Goal: Information Seeking & Learning: Learn about a topic

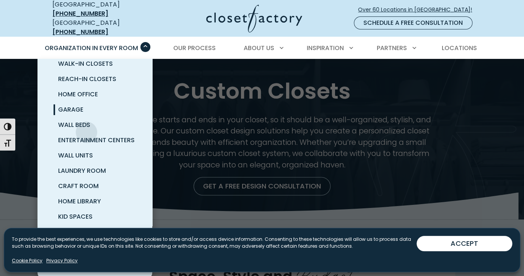
scroll to position [28, 0]
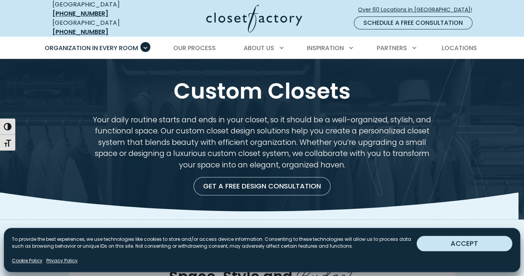
click at [482, 245] on button "ACCEPT" at bounding box center [464, 243] width 96 height 15
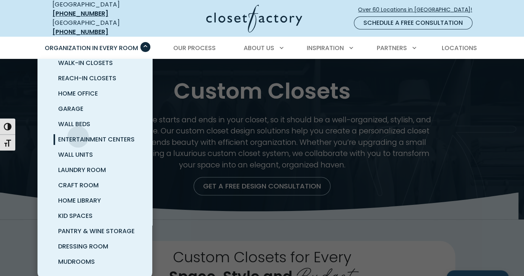
click at [78, 135] on span "Entertainment Centers" at bounding box center [96, 139] width 76 height 9
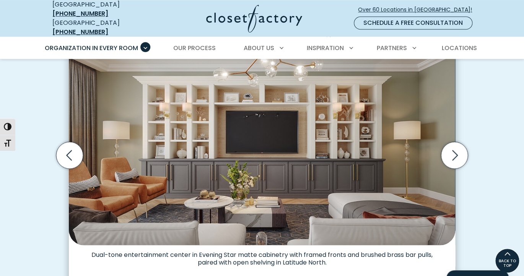
scroll to position [231, 0]
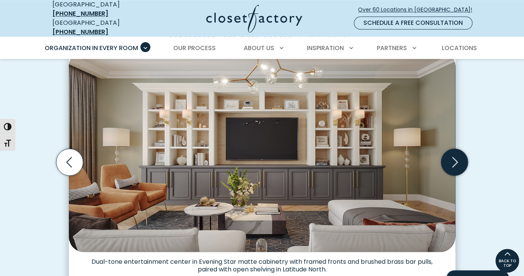
click at [457, 166] on icon "Next slide" at bounding box center [454, 162] width 27 height 27
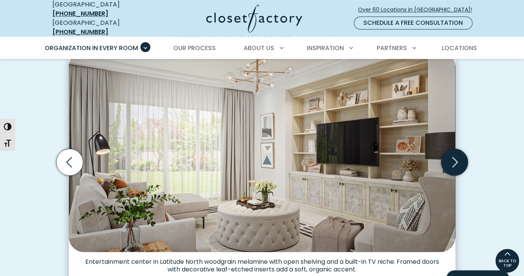
click at [457, 166] on icon "Next slide" at bounding box center [454, 162] width 27 height 27
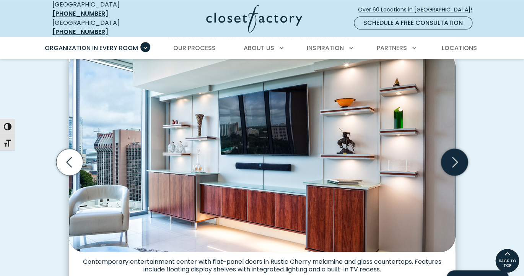
click at [457, 166] on icon "Next slide" at bounding box center [454, 162] width 27 height 27
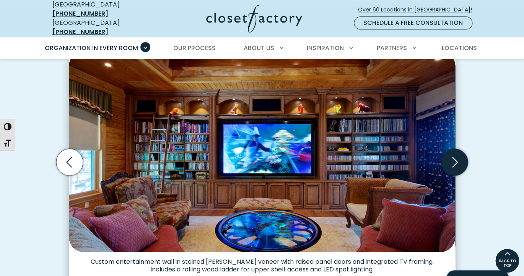
click at [457, 166] on icon "Next slide" at bounding box center [454, 162] width 27 height 27
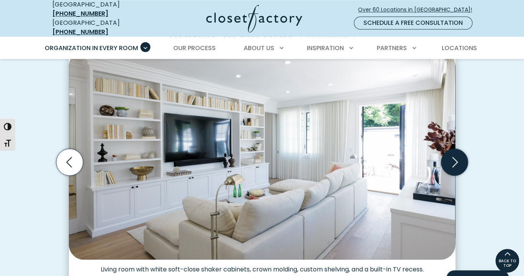
click at [457, 166] on icon "Next slide" at bounding box center [454, 162] width 27 height 27
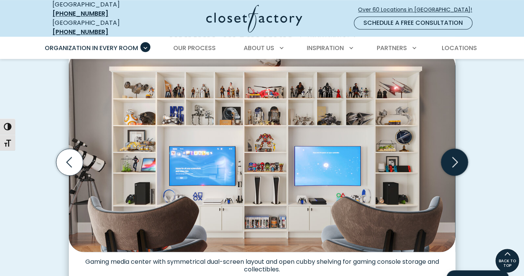
click at [457, 166] on icon "Next slide" at bounding box center [454, 162] width 27 height 27
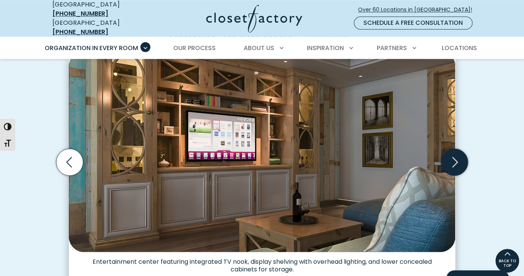
click at [457, 166] on icon "Next slide" at bounding box center [454, 162] width 27 height 27
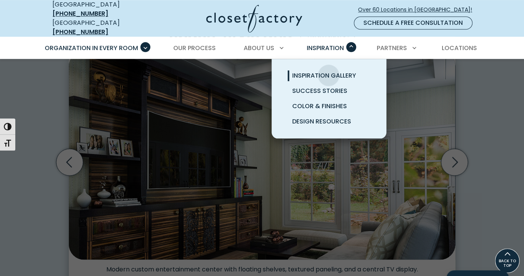
click at [328, 71] on span "Inspiration Gallery" at bounding box center [324, 75] width 64 height 9
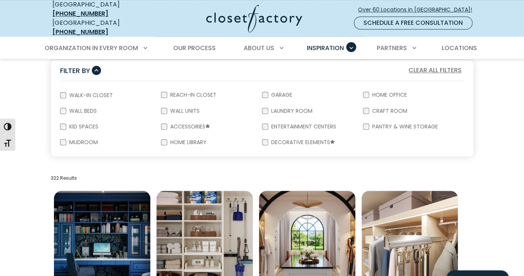
scroll to position [145, 0]
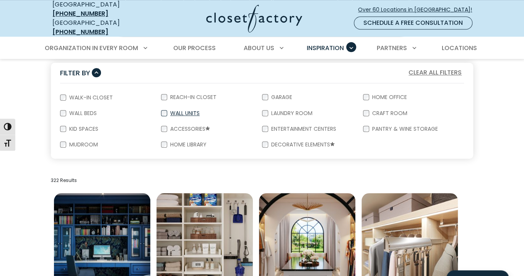
click at [188, 111] on label "Wall Units" at bounding box center [184, 113] width 34 height 5
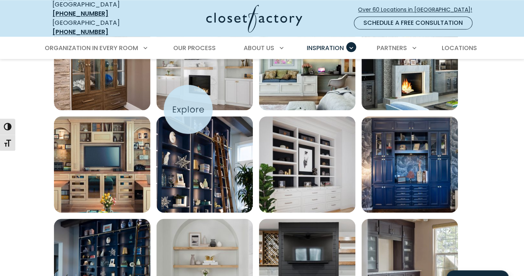
scroll to position [325, 0]
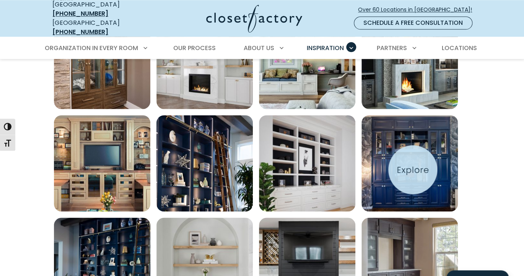
click at [413, 170] on img "Open inspiration gallery to preview enlarged image" at bounding box center [409, 163] width 96 height 96
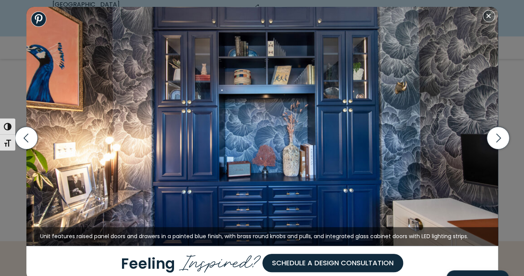
scroll to position [588, 0]
click at [494, 145] on icon "button" at bounding box center [497, 138] width 23 height 23
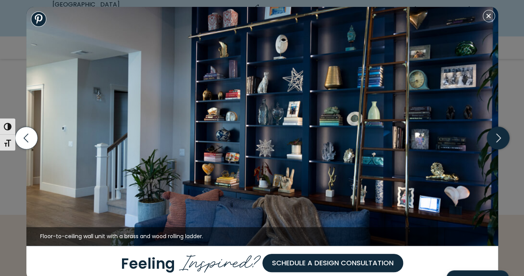
click at [494, 145] on icon "button" at bounding box center [497, 138] width 23 height 23
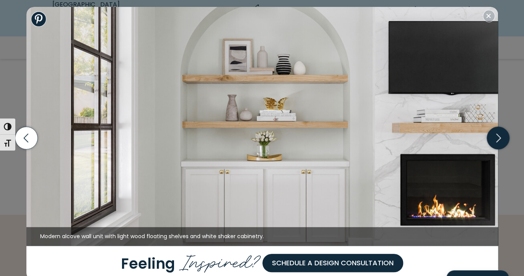
click at [494, 145] on icon "button" at bounding box center [497, 138] width 23 height 23
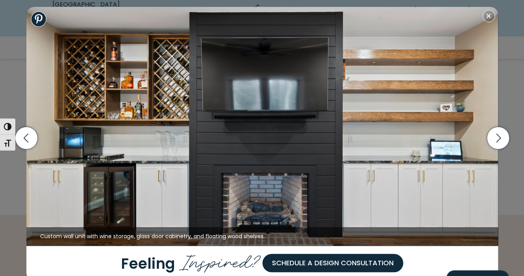
click at [490, 24] on img at bounding box center [261, 126] width 471 height 239
click at [486, 15] on button "Close modal" at bounding box center [489, 16] width 12 height 12
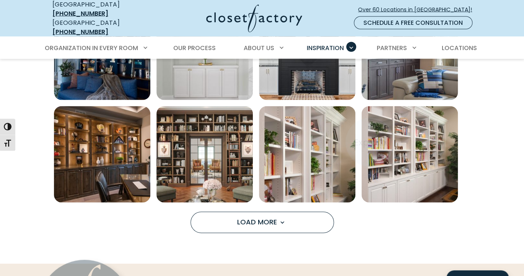
scroll to position [549, 0]
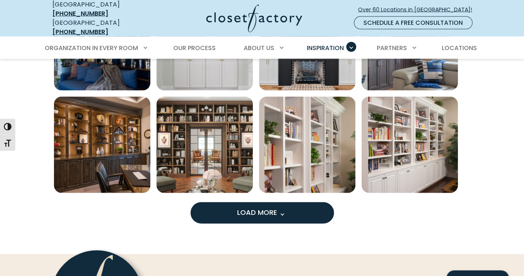
click at [282, 212] on span "Load more inspiration gallery images" at bounding box center [282, 215] width 10 height 10
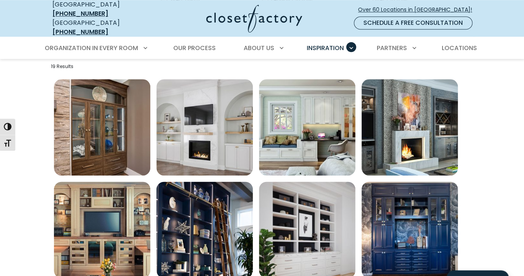
scroll to position [307, 0]
